Goal: Ask a question

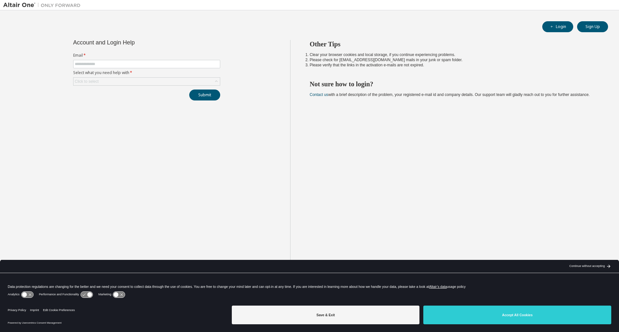
click at [94, 60] on form "Email * Select what you need help with * Click to select" at bounding box center [146, 69] width 147 height 33
click at [94, 65] on input "text" at bounding box center [147, 64] width 144 height 5
click at [96, 80] on div "Click to select" at bounding box center [87, 81] width 24 height 5
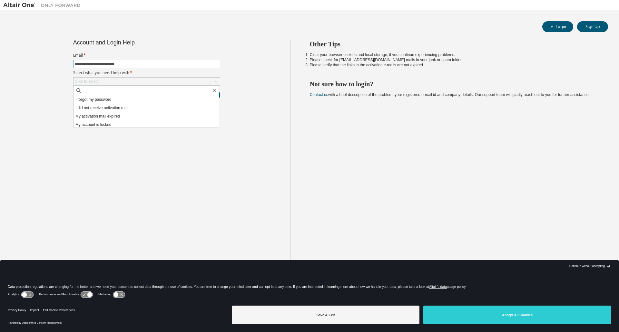
click at [140, 62] on input "**********" at bounding box center [147, 64] width 144 height 5
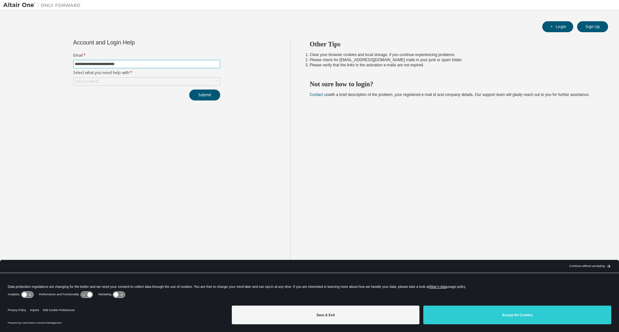
drag, startPoint x: 77, startPoint y: 65, endPoint x: 218, endPoint y: 65, distance: 141.2
click at [218, 65] on input "**********" at bounding box center [147, 64] width 144 height 5
type input "**********"
click at [117, 85] on div "Click to select" at bounding box center [146, 82] width 146 height 8
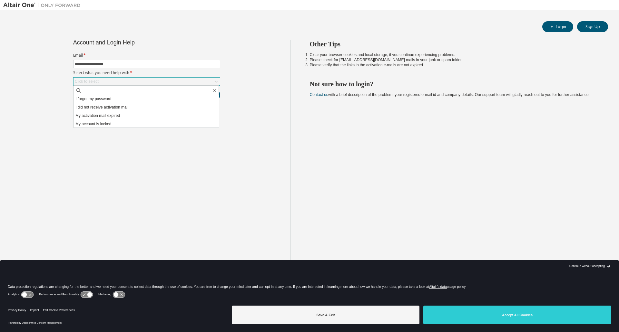
scroll to position [18, 0]
click at [124, 124] on li "I don't know but can't login" at bounding box center [146, 123] width 145 height 8
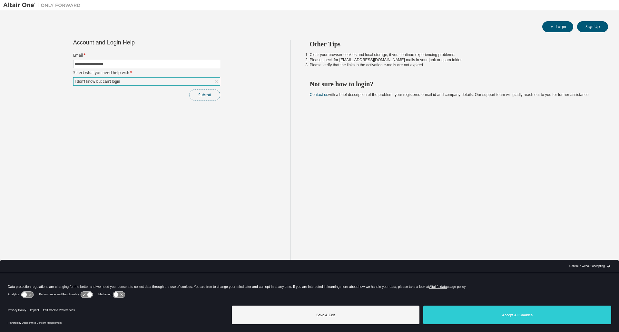
click at [200, 95] on button "Submit" at bounding box center [204, 95] width 31 height 11
click at [580, 266] on div "Continue without accepting" at bounding box center [586, 266] width 35 height 5
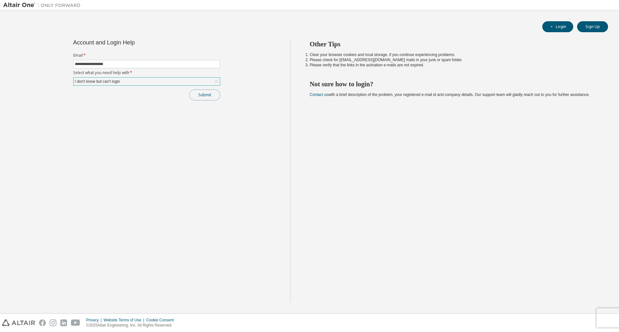
click at [207, 94] on button "Submit" at bounding box center [204, 95] width 31 height 11
click at [554, 316] on span "Please contact Altair support for assistance." at bounding box center [567, 317] width 63 height 10
click at [560, 316] on span "Please contact Altair support for assistance." at bounding box center [567, 317] width 63 height 10
click at [549, 317] on span "Please contact Altair support for assistance." at bounding box center [567, 317] width 63 height 10
click at [547, 321] on span "Please contact Altair support for assistance." at bounding box center [567, 317] width 63 height 10
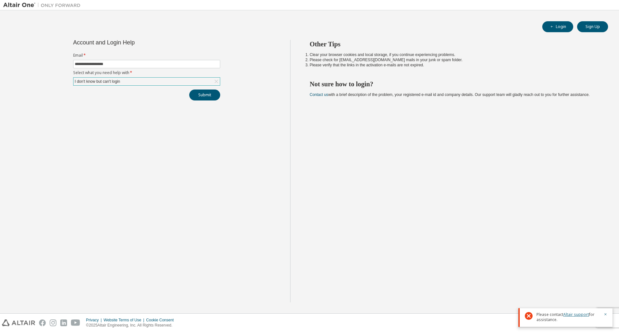
click at [578, 314] on link "Altair support" at bounding box center [576, 314] width 26 height 5
click at [572, 315] on link "Altair support" at bounding box center [576, 314] width 26 height 5
